Goal: Find specific page/section: Find specific page/section

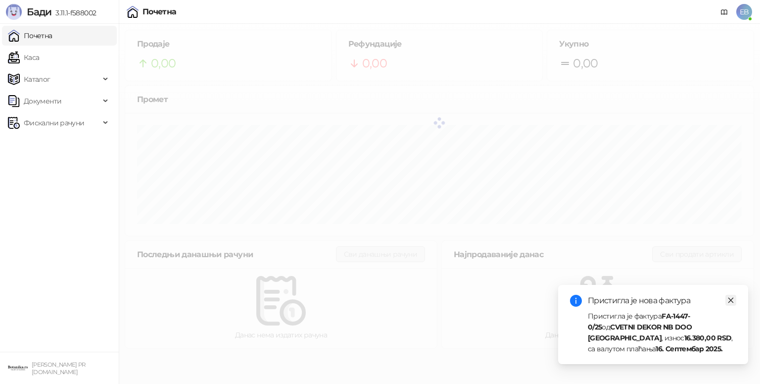
click at [730, 300] on icon "close" at bounding box center [730, 299] width 5 height 5
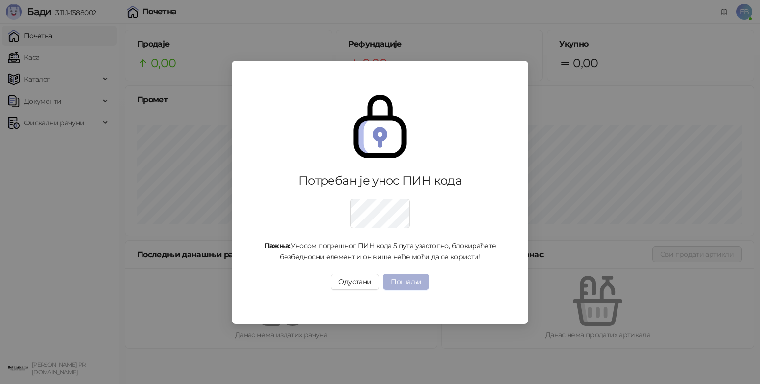
click at [414, 281] on button "Пошаљи" at bounding box center [406, 282] width 46 height 16
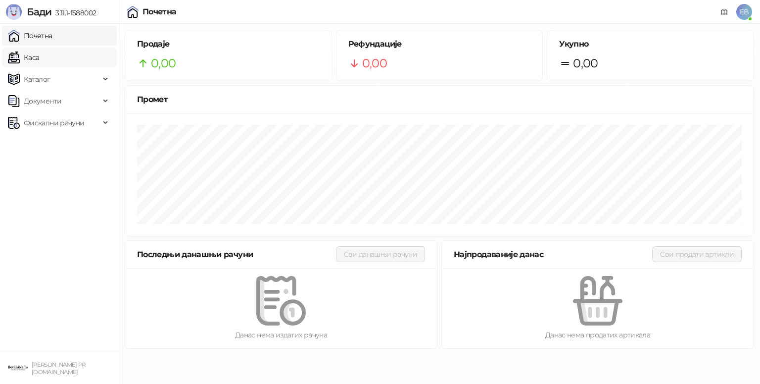
click at [37, 63] on link "Каса" at bounding box center [23, 58] width 31 height 20
